Goal: Task Accomplishment & Management: Manage account settings

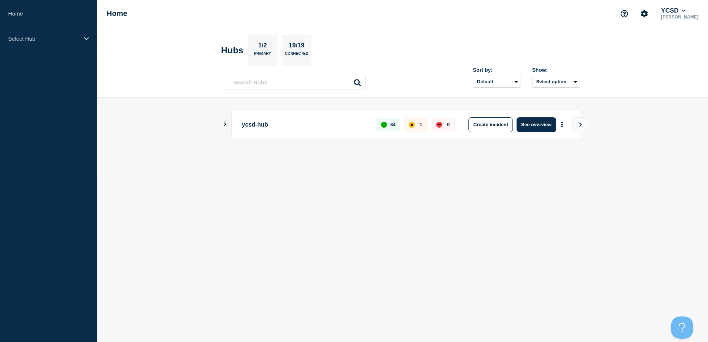
click at [223, 127] on button "Show Connected Hubs" at bounding box center [225, 125] width 4 height 6
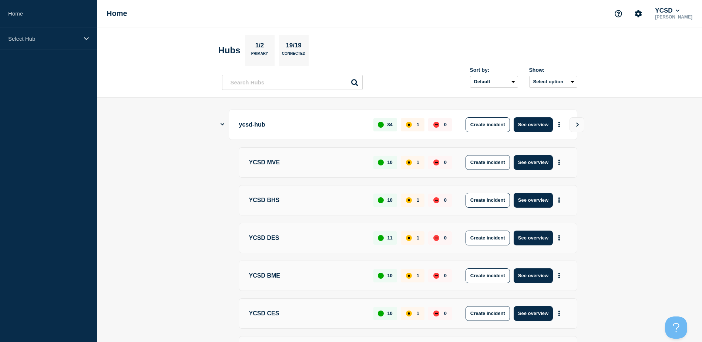
click at [225, 124] on div "ycsd-hub 84 1 0 Create incident See overview" at bounding box center [399, 125] width 355 height 30
click at [221, 124] on icon "Show Connected Hubs" at bounding box center [223, 124] width 4 height 5
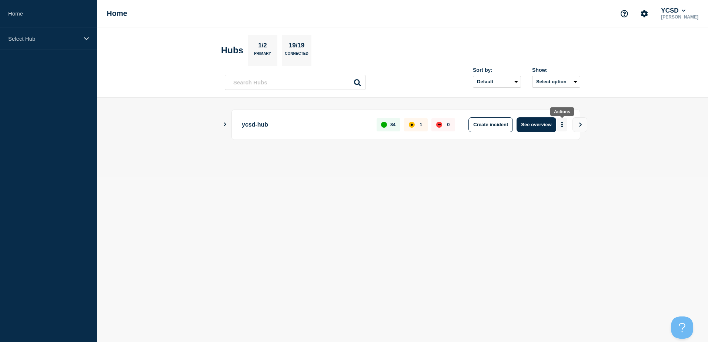
click at [560, 123] on button "More actions" at bounding box center [562, 125] width 10 height 14
click at [548, 145] on button "Create maintenance" at bounding box center [559, 147] width 50 height 6
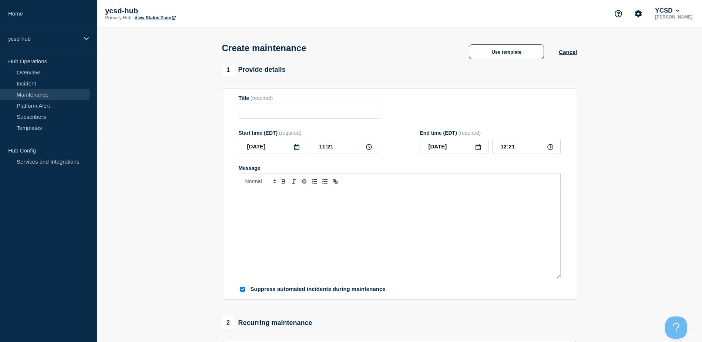
checkbox input "true"
click at [62, 95] on link "Maintenance" at bounding box center [45, 94] width 90 height 11
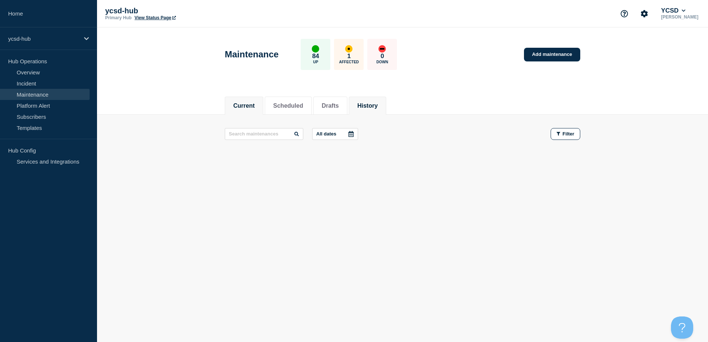
click at [375, 104] on button "History" at bounding box center [367, 106] width 20 height 7
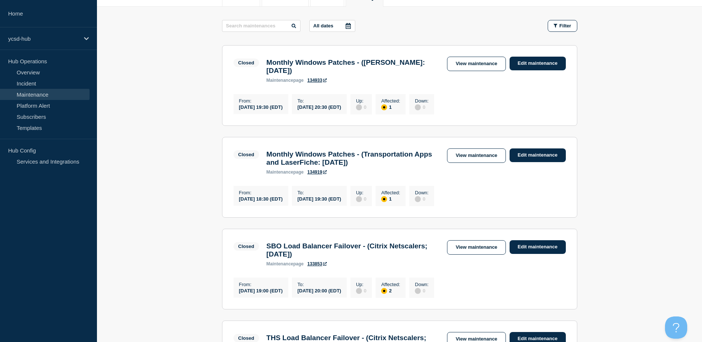
scroll to position [109, 0]
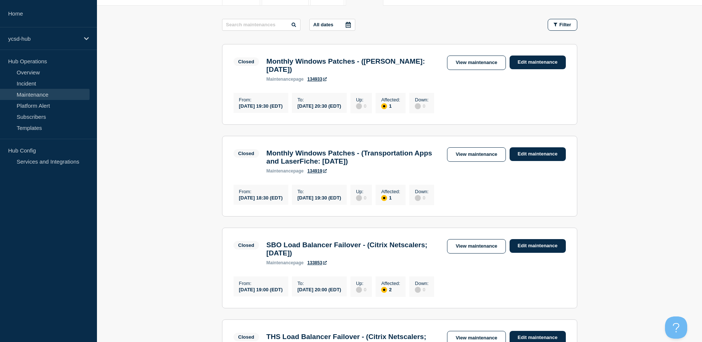
drag, startPoint x: 267, startPoint y: 61, endPoint x: 349, endPoint y: 73, distance: 82.7
click at [349, 73] on h3 "Monthly Windows Patches - (Follett Destiny: September 3, 2025)" at bounding box center [354, 65] width 174 height 16
drag, startPoint x: 349, startPoint y: 73, endPoint x: 318, endPoint y: 66, distance: 31.3
copy h3 "Monthly Windows Patches - (Follett Destiny: September 3, 2025)"
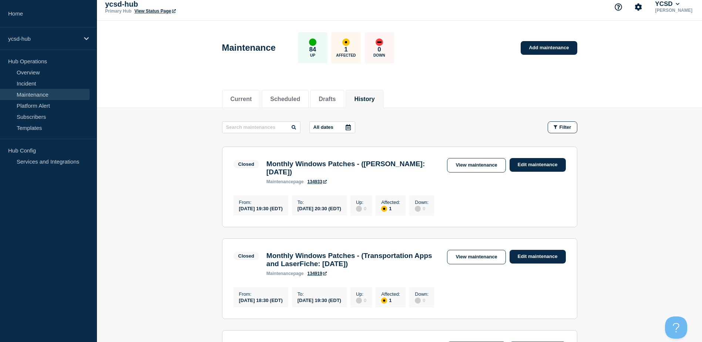
scroll to position [0, 0]
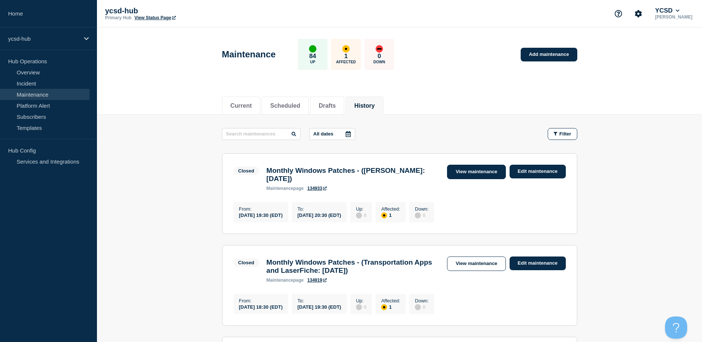
click at [479, 175] on link "View maintenance" at bounding box center [476, 172] width 59 height 14
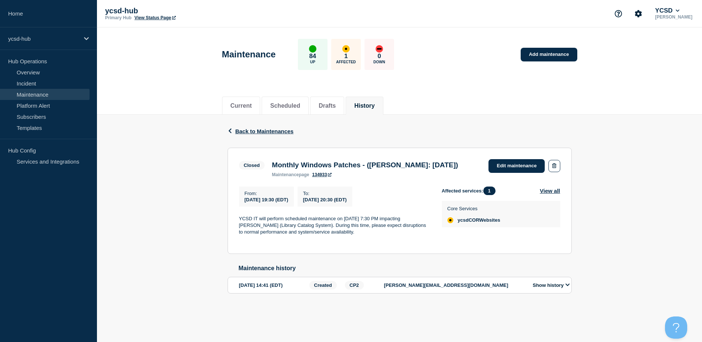
drag, startPoint x: 273, startPoint y: 167, endPoint x: 352, endPoint y: 174, distance: 79.5
click at [352, 169] on h3 "Monthly Windows Patches - (Follett Destiny: September 3, 2025)" at bounding box center [365, 165] width 186 height 8
drag, startPoint x: 352, startPoint y: 174, endPoint x: 324, endPoint y: 168, distance: 29.3
copy h3 "Monthly Windows Patches - (Follett Destiny: September 3, 2025)"
drag, startPoint x: 238, startPoint y: 230, endPoint x: 366, endPoint y: 244, distance: 129.3
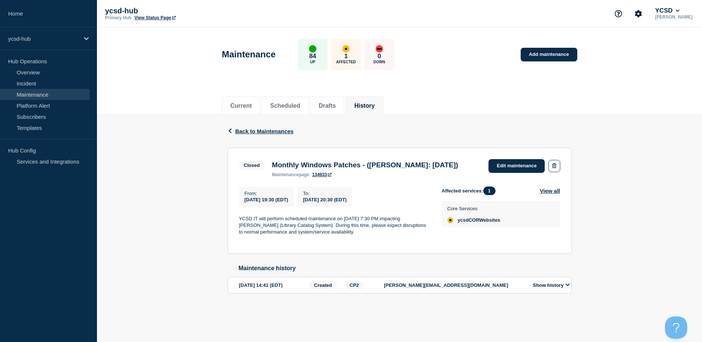
click at [366, 244] on section "Closed Monthly Windows Patches - (Follett Destiny: September 3, 2025) maintenan…" at bounding box center [400, 201] width 344 height 107
drag, startPoint x: 366, startPoint y: 244, endPoint x: 336, endPoint y: 238, distance: 30.6
copy p "YCSD IT will perform scheduled maintenance on September 3rd at 7:30 PM impactin…"
click at [262, 131] on span "Back to Maintenances" at bounding box center [264, 131] width 59 height 6
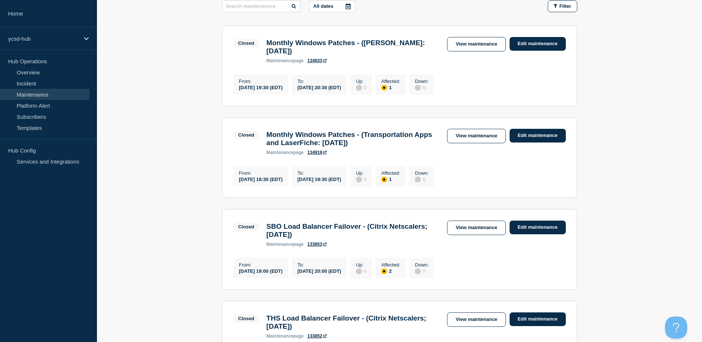
scroll to position [126, 0]
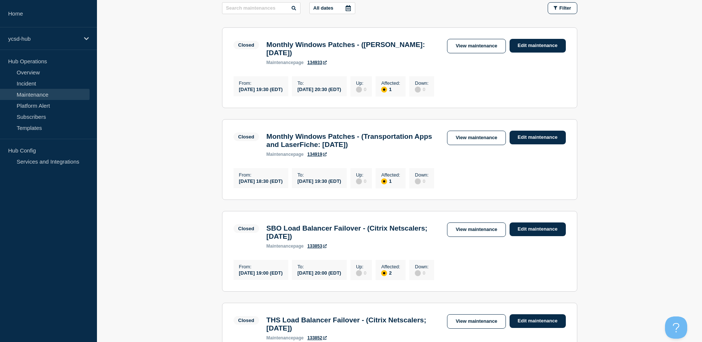
drag, startPoint x: 267, startPoint y: 141, endPoint x: 435, endPoint y: 151, distance: 168.0
click at [435, 149] on h3 "Monthly Windows Patches - (Transportation Apps and LaserFiche: September 3, 202…" at bounding box center [354, 141] width 174 height 16
drag, startPoint x: 435, startPoint y: 151, endPoint x: 394, endPoint y: 142, distance: 41.7
copy h3 "Monthly Windows Patches - (Transportation Apps and LaserFiche: September 3, 202…"
click at [485, 142] on link "View maintenance" at bounding box center [476, 138] width 59 height 14
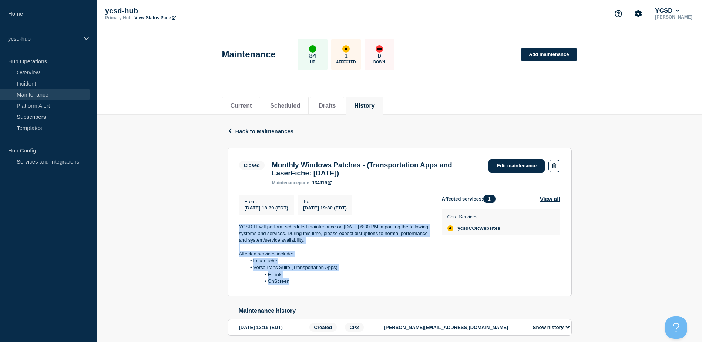
drag, startPoint x: 238, startPoint y: 230, endPoint x: 307, endPoint y: 288, distance: 89.9
click at [307, 288] on section "Closed Monthly Windows Patches - (Transportation Apps and LaserFiche: September…" at bounding box center [400, 222] width 344 height 149
drag, startPoint x: 307, startPoint y: 288, endPoint x: 269, endPoint y: 247, distance: 56.1
copy div "YCSD IT will perform scheduled maintenance on September 3rd at 6:30 PM impactin…"
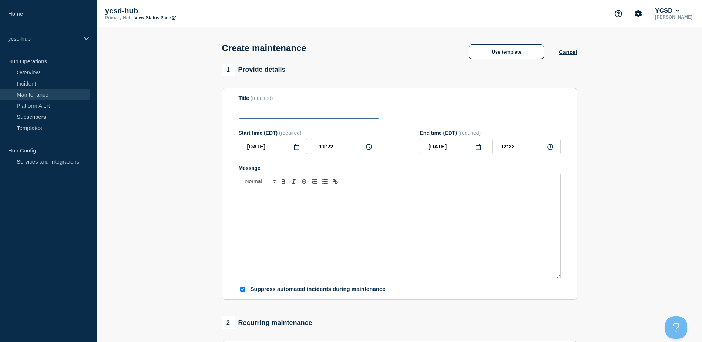
click at [323, 119] on input "Title" at bounding box center [309, 111] width 141 height 15
click at [338, 111] on input "Title" at bounding box center [309, 111] width 141 height 15
paste input "Monthly Windows Patches - ([PERSON_NAME]: [DATE])"
type input "Monthly Windows Patches - (Follett Destiny: September 16, 2025)"
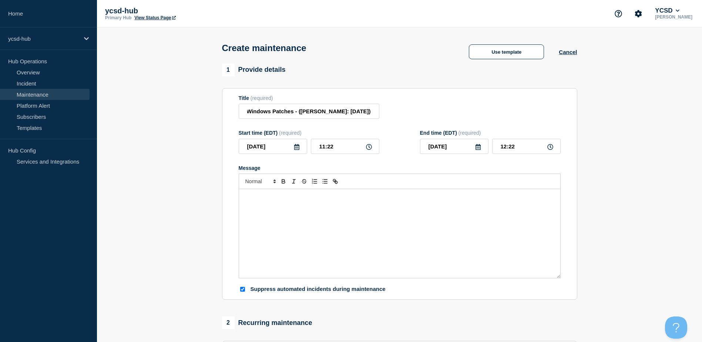
scroll to position [0, 0]
click at [370, 146] on icon at bounding box center [369, 147] width 6 height 6
click at [348, 151] on input "11:22" at bounding box center [345, 146] width 68 height 15
click at [368, 146] on icon at bounding box center [369, 147] width 6 height 6
click at [340, 147] on input "11:22" at bounding box center [345, 146] width 68 height 15
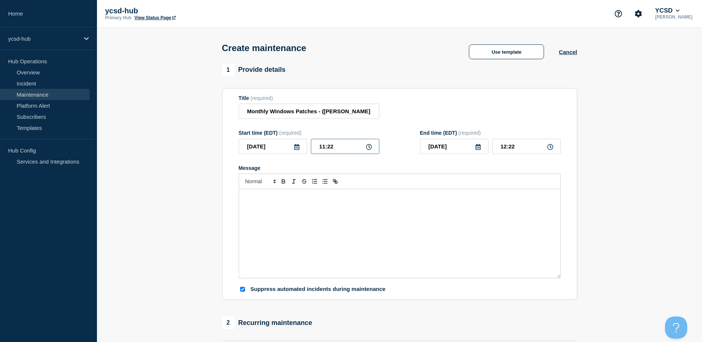
drag, startPoint x: 340, startPoint y: 147, endPoint x: 278, endPoint y: 146, distance: 62.2
click at [278, 146] on div "2025-09-16 11:22" at bounding box center [309, 146] width 141 height 15
type input "20:00"
type input "21:00"
click at [310, 222] on div "Message" at bounding box center [399, 233] width 321 height 89
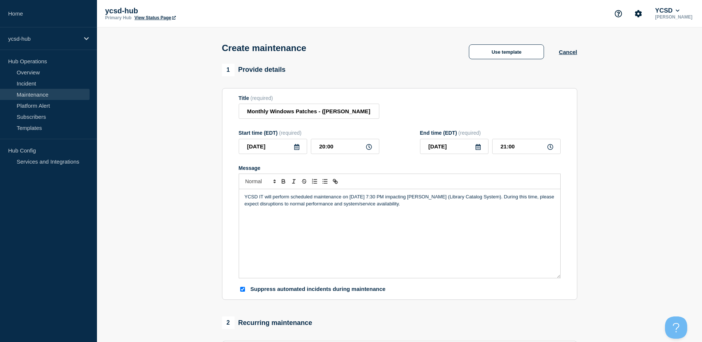
click at [377, 198] on p "YCSD IT will perform scheduled maintenance on September 3rd at 7:30 PM impactin…" at bounding box center [400, 201] width 310 height 14
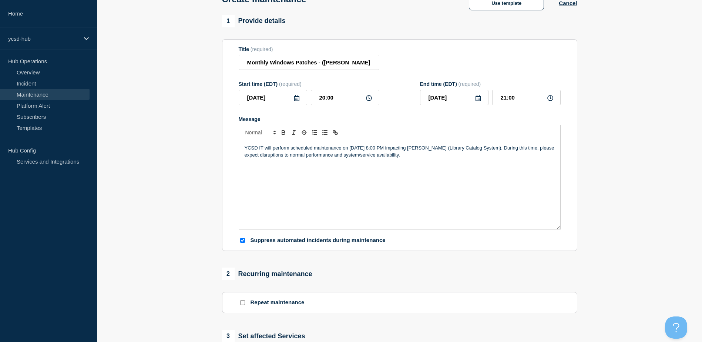
scroll to position [58, 0]
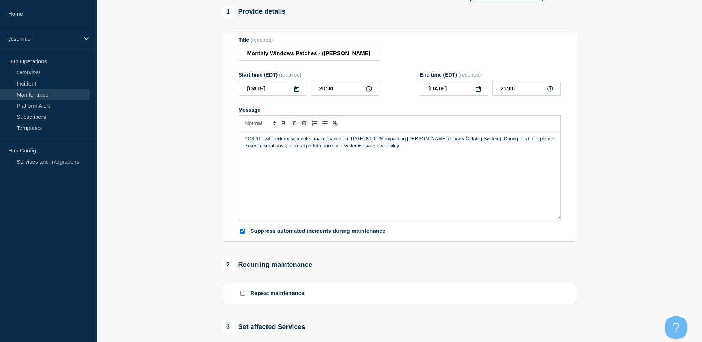
click at [295, 233] on p "Suppress automated incidents during maintenance" at bounding box center [318, 231] width 135 height 7
click at [242, 232] on input "Suppress automated incidents during maintenance" at bounding box center [242, 231] width 5 height 5
checkbox input "false"
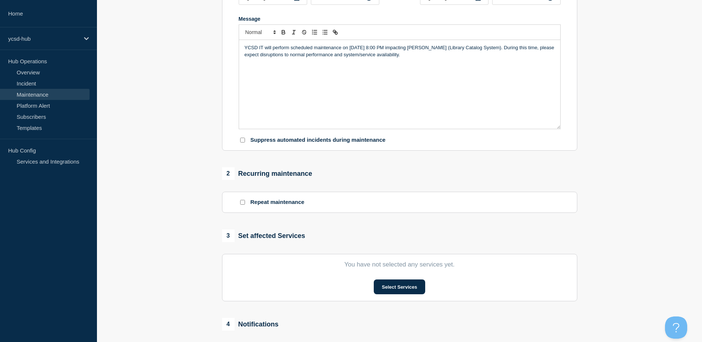
scroll to position [147, 0]
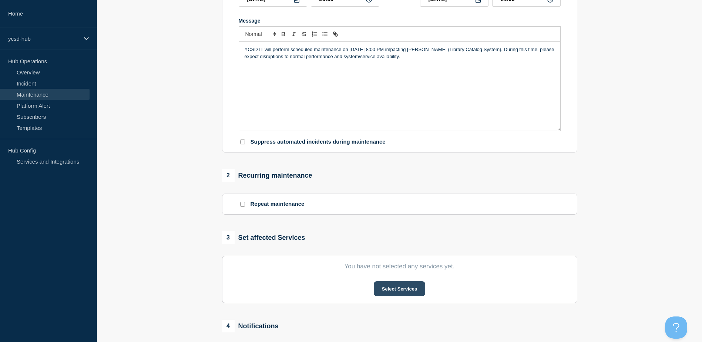
click at [404, 292] on button "Select Services" at bounding box center [399, 288] width 51 height 15
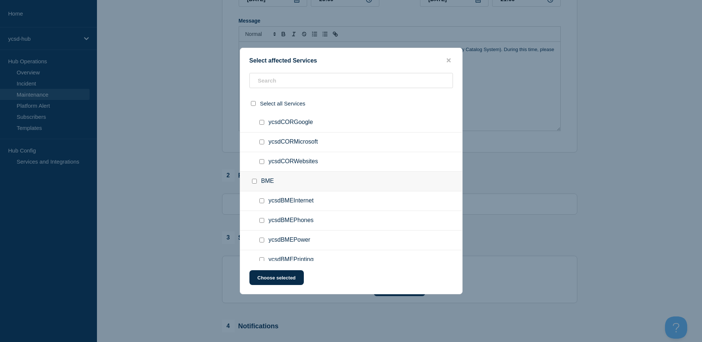
scroll to position [158, 0]
click at [261, 163] on input "ycsdCORWebsites checkbox" at bounding box center [262, 160] width 5 height 5
checkbox input "true"
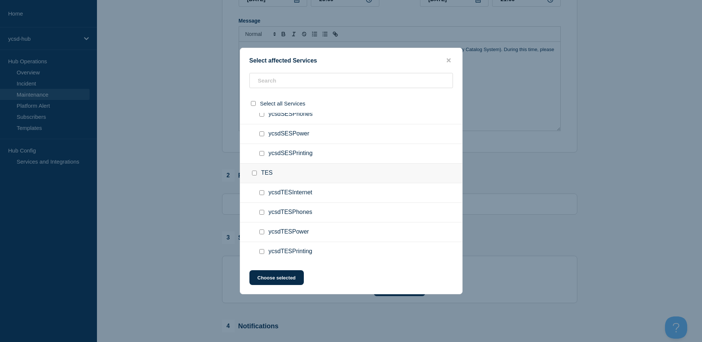
scroll to position [1913, 0]
click at [276, 280] on button "Choose selected" at bounding box center [277, 277] width 54 height 15
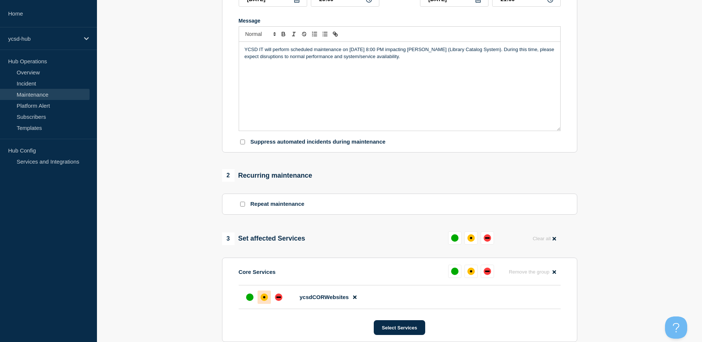
click at [263, 300] on div "affected" at bounding box center [264, 297] width 7 height 7
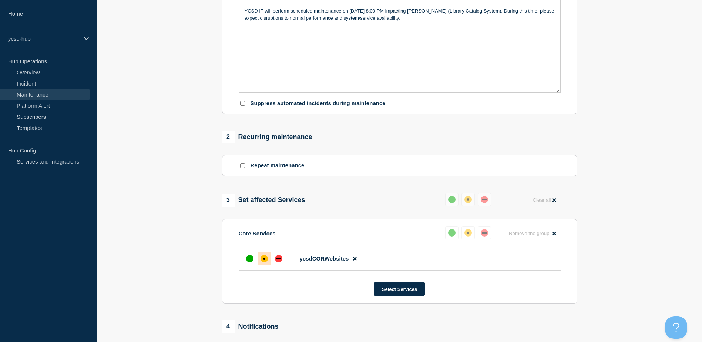
scroll to position [342, 0]
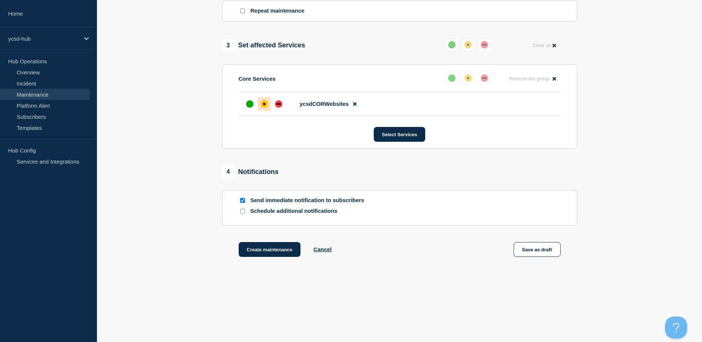
click at [245, 213] on input "Schedule additional notifications" at bounding box center [242, 211] width 5 height 5
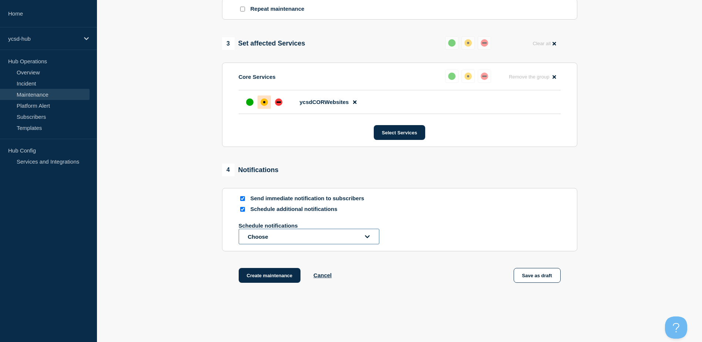
click at [278, 238] on button "Choose" at bounding box center [309, 237] width 141 height 16
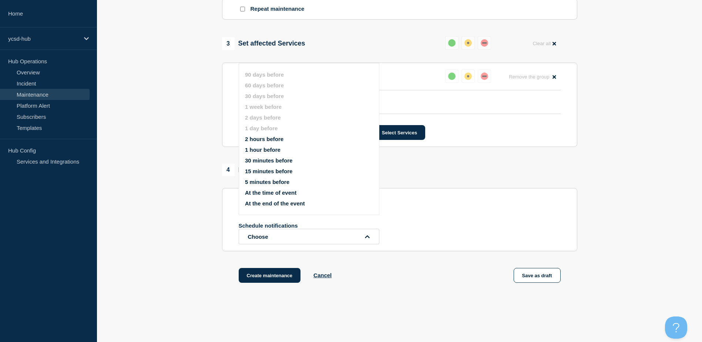
click at [279, 204] on button "At the end of the event" at bounding box center [275, 203] width 60 height 6
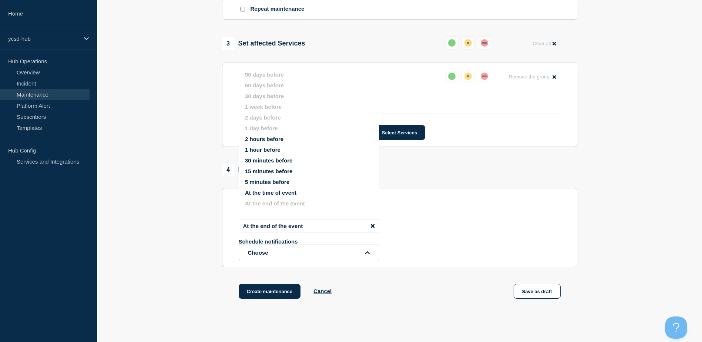
click at [284, 256] on button "Choose" at bounding box center [309, 253] width 141 height 16
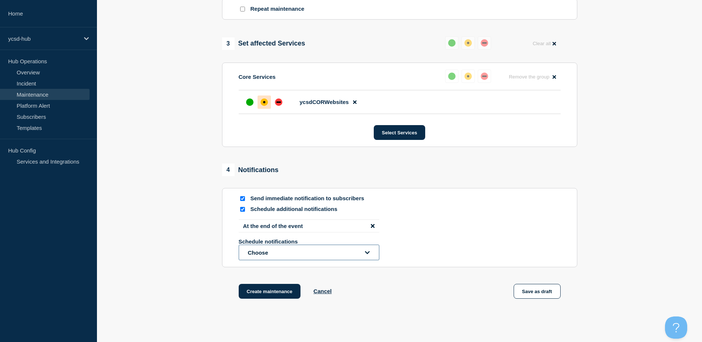
click at [284, 256] on button "Choose" at bounding box center [309, 253] width 141 height 16
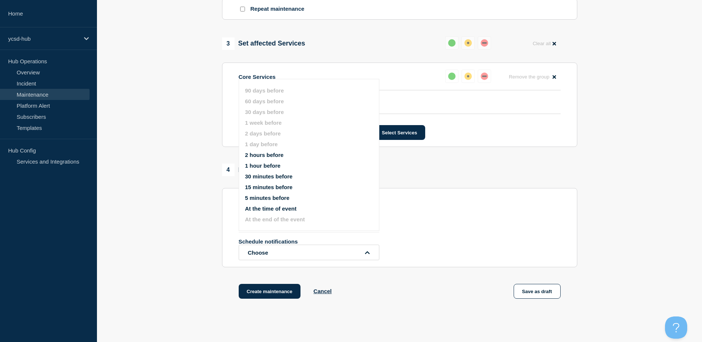
click at [219, 248] on div "1 Provide details Title (required) Monthly Windows Patches - (Follett Destiny: …" at bounding box center [400, 19] width 364 height 597
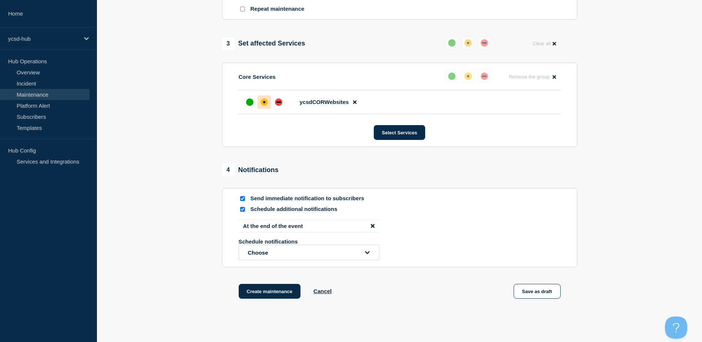
click at [241, 210] on input "Schedule additional notifications" at bounding box center [242, 209] width 5 height 5
checkbox input "false"
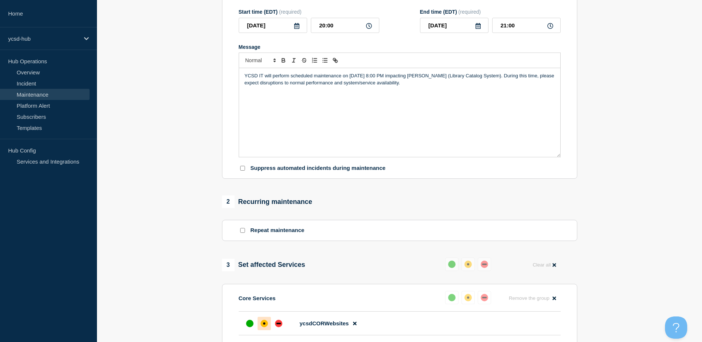
scroll to position [114, 0]
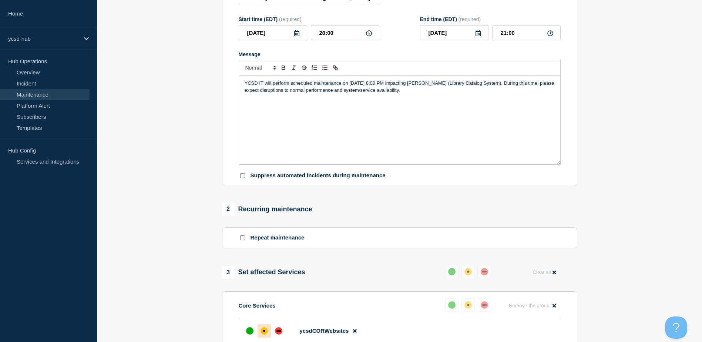
click at [243, 178] on input "Suppress automated incidents during maintenance" at bounding box center [242, 175] width 5 height 5
checkbox input "true"
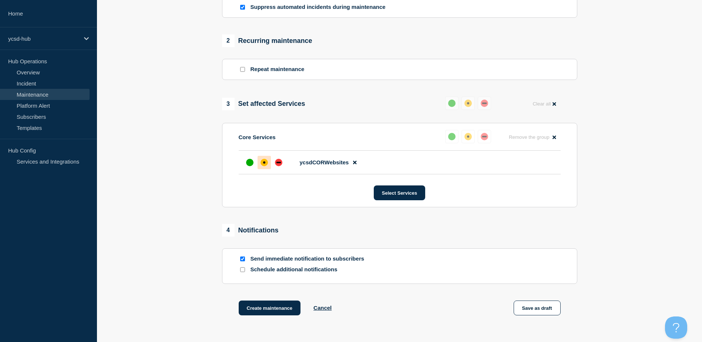
scroll to position [342, 0]
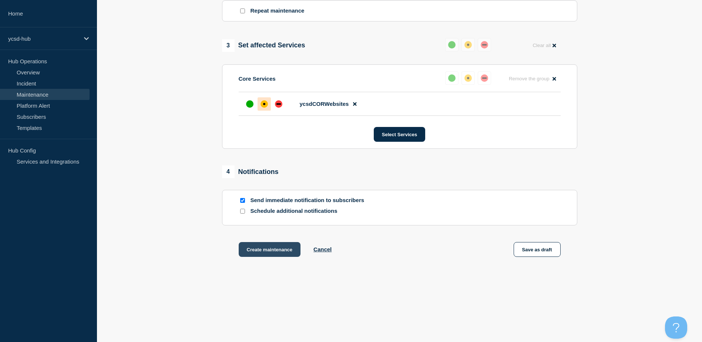
click at [255, 251] on button "Create maintenance" at bounding box center [270, 249] width 62 height 15
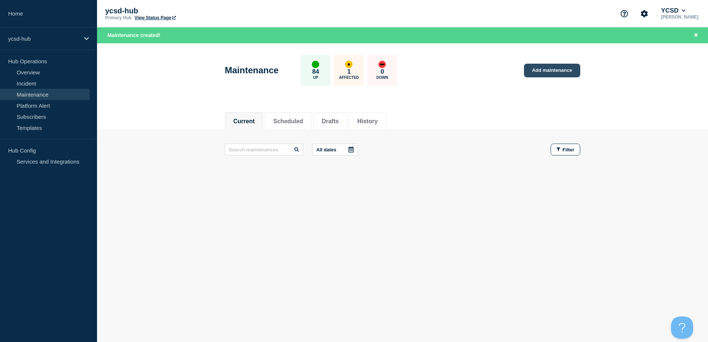
click at [551, 73] on link "Add maintenance" at bounding box center [552, 71] width 56 height 14
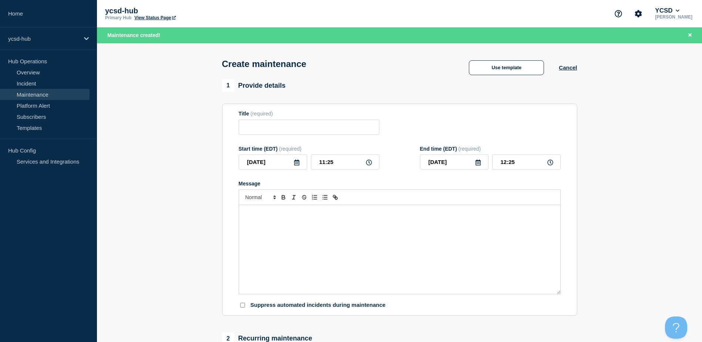
checkbox input "true"
click at [297, 164] on icon at bounding box center [297, 163] width 6 height 6
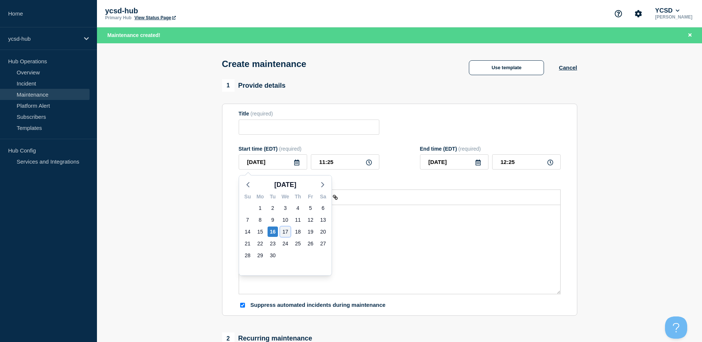
click at [287, 231] on div "17" at bounding box center [285, 232] width 10 height 10
type input "2025-09-17"
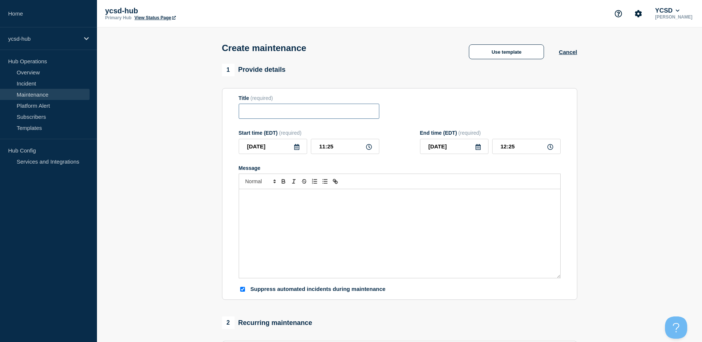
click at [307, 114] on input "Title" at bounding box center [309, 111] width 141 height 15
paste input "Monthly Windows Patches - (Transportation Apps and LaserFiche: September 3, 202…"
type input "Monthly Windows Patches - (Transportation Apps and LaserFiche: September 17, 20…"
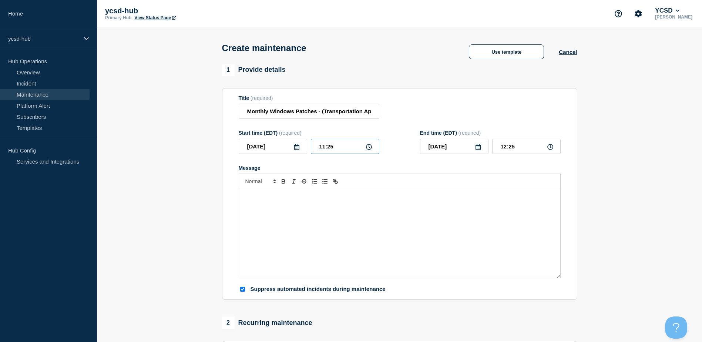
click at [345, 147] on input "11:25" at bounding box center [345, 146] width 68 height 15
drag, startPoint x: 347, startPoint y: 151, endPoint x: 255, endPoint y: 145, distance: 92.0
click at [255, 145] on div "2025-09-17 11:25" at bounding box center [309, 146] width 141 height 15
type input "18:00"
type input "19:00"
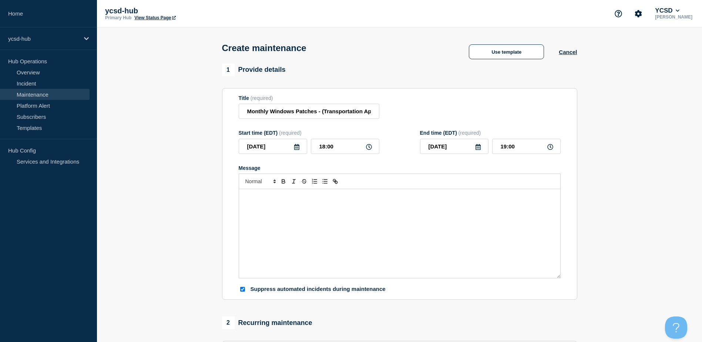
click at [312, 224] on div "Message" at bounding box center [399, 233] width 321 height 89
click at [360, 235] on div "Message" at bounding box center [399, 233] width 321 height 89
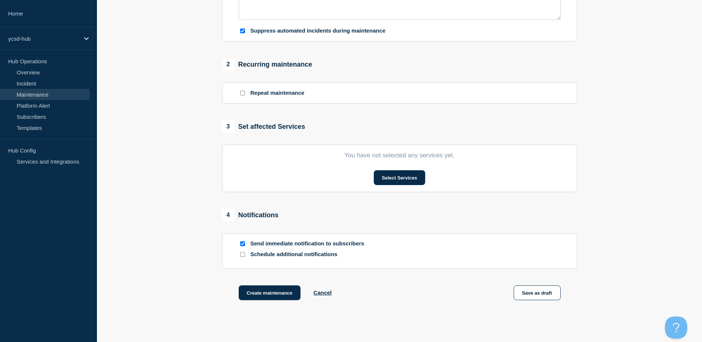
scroll to position [284, 0]
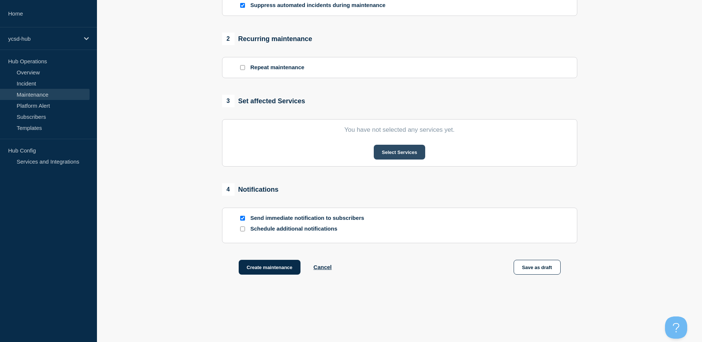
click at [407, 148] on button "Select Services" at bounding box center [399, 152] width 51 height 15
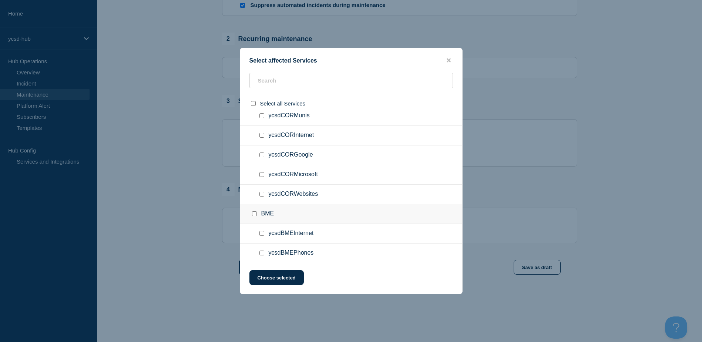
scroll to position [133, 0]
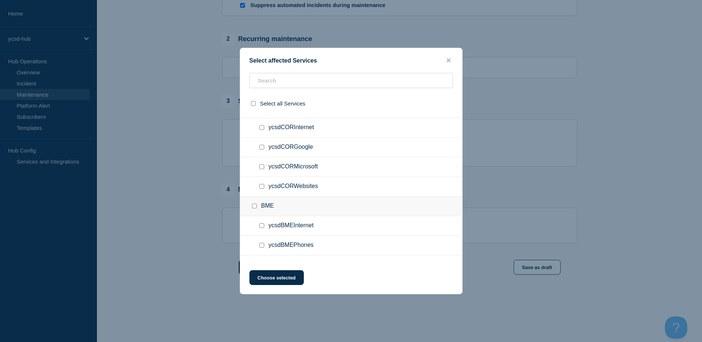
click at [261, 187] on input "ycsdCORWebsites checkbox" at bounding box center [262, 186] width 5 height 5
checkbox input "true"
click at [271, 277] on button "Choose selected" at bounding box center [277, 277] width 54 height 15
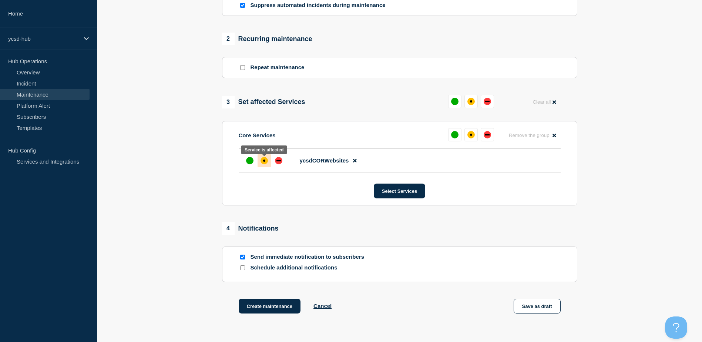
click at [263, 162] on div "affected" at bounding box center [264, 161] width 2 height 2
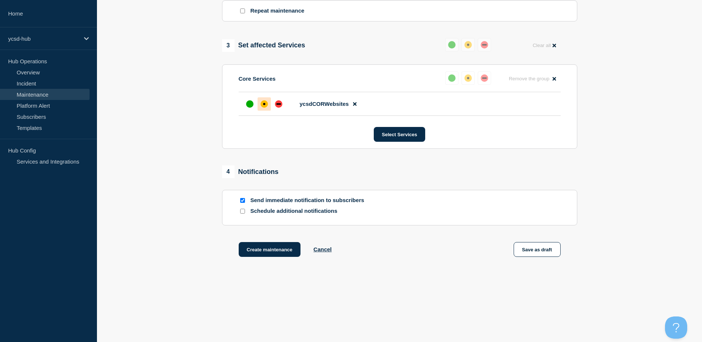
scroll to position [342, 0]
click at [277, 247] on button "Create maintenance" at bounding box center [270, 249] width 62 height 15
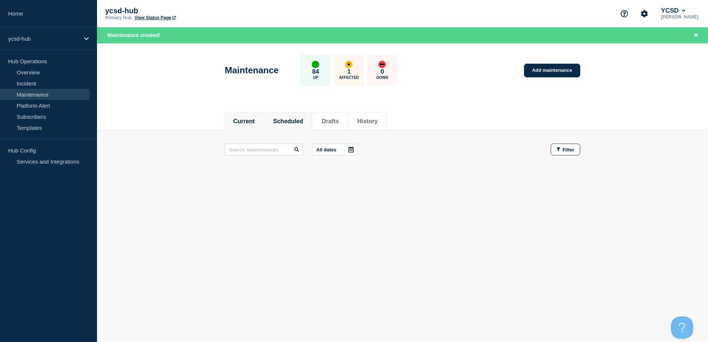
click at [307, 113] on li "Scheduled" at bounding box center [288, 121] width 47 height 18
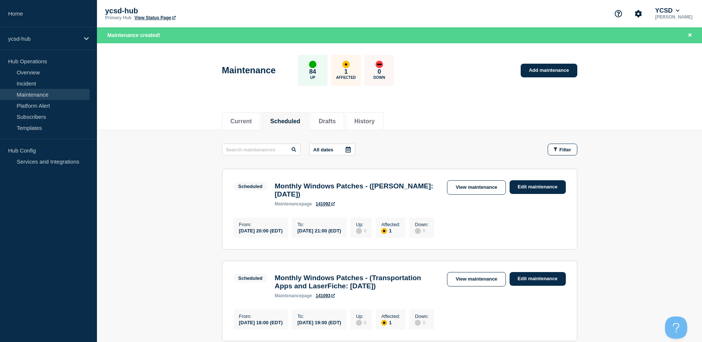
drag, startPoint x: 276, startPoint y: 186, endPoint x: 404, endPoint y: 199, distance: 128.1
click at [404, 198] on h3 "Monthly Windows Patches - (Follett Destiny: September 16, 2025)" at bounding box center [357, 190] width 165 height 16
copy h3 "Monthly Windows Patches - (Follett Destiny: September 16, 2025)"
drag, startPoint x: 275, startPoint y: 284, endPoint x: 372, endPoint y: 301, distance: 98.6
click at [372, 290] on h3 "Monthly Windows Patches - (Transportation Apps and LaserFiche: September 17, 20…" at bounding box center [357, 282] width 165 height 16
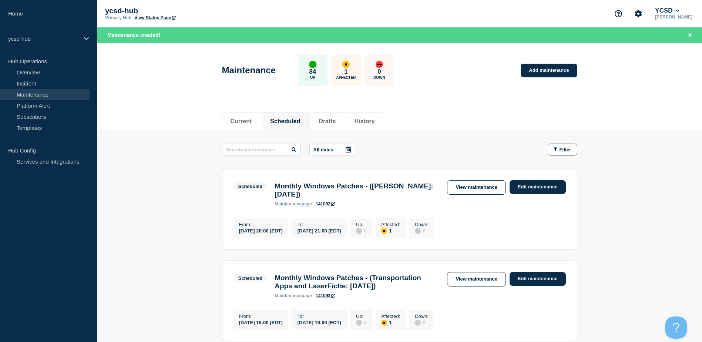
copy h3 "Monthly Windows Patches - (Transportation Apps and LaserFiche: September 17, 20…"
click at [155, 214] on main "All dates Filter Scheduled 1 Affected Monthly Windows Patches - (Follett Destin…" at bounding box center [399, 241] width 605 height 222
click at [31, 70] on link "Overview" at bounding box center [45, 72] width 90 height 11
